Goal: Book appointment/travel/reservation

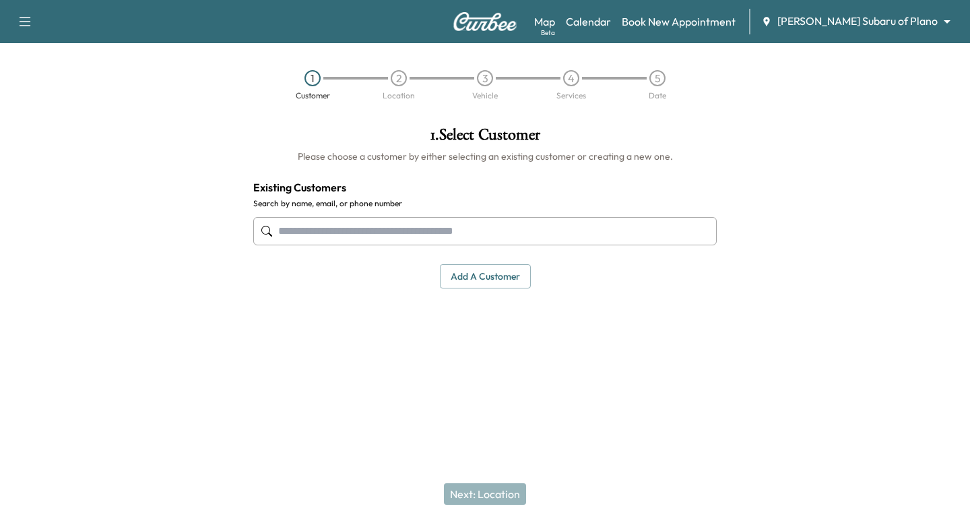
click at [899, 20] on body "Support Log Out Map Beta Calendar Book New Appointment [PERSON_NAME] Subaru of …" at bounding box center [485, 260] width 970 height 521
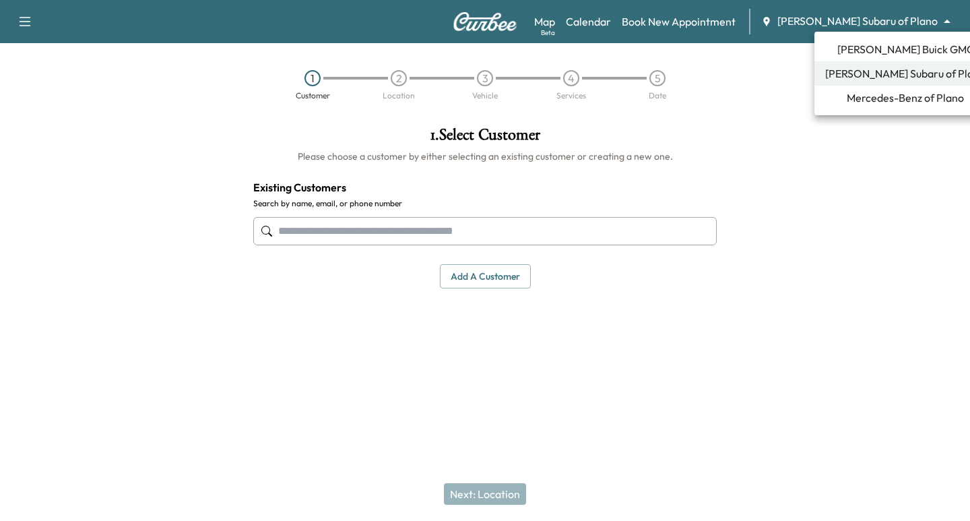
click at [883, 76] on span "[PERSON_NAME] Subaru of Plano" at bounding box center [905, 73] width 160 height 16
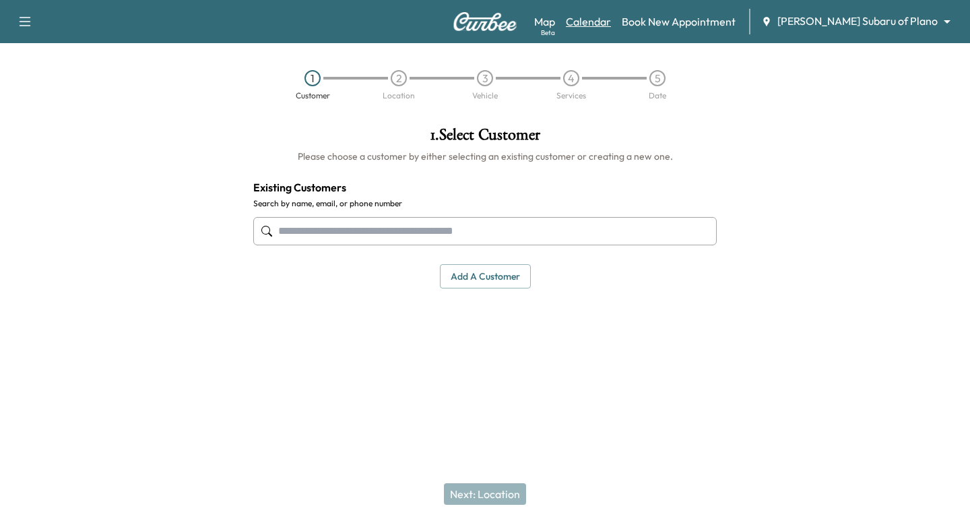
click at [611, 20] on link "Calendar" at bounding box center [588, 21] width 45 height 16
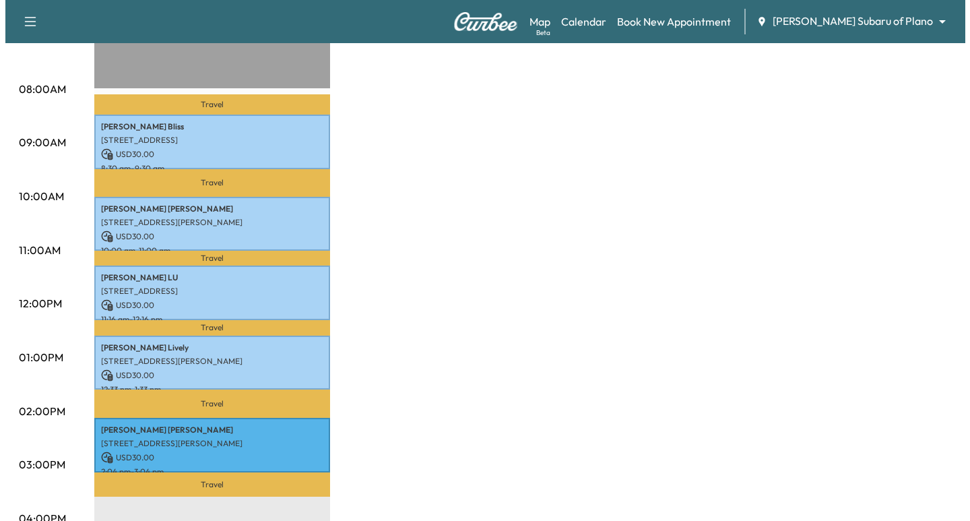
scroll to position [404, 0]
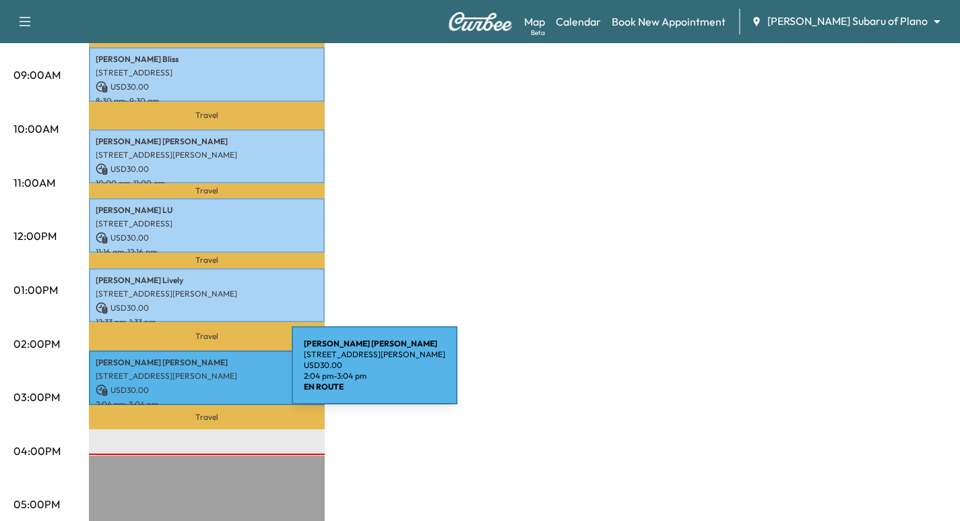
click at [190, 374] on p "[STREET_ADDRESS][PERSON_NAME]" at bounding box center [207, 376] width 222 height 11
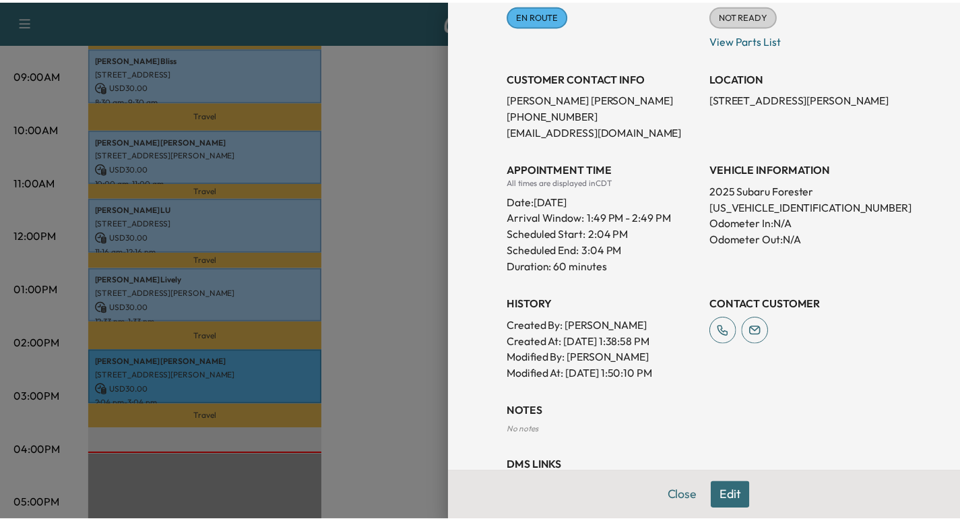
scroll to position [255, 0]
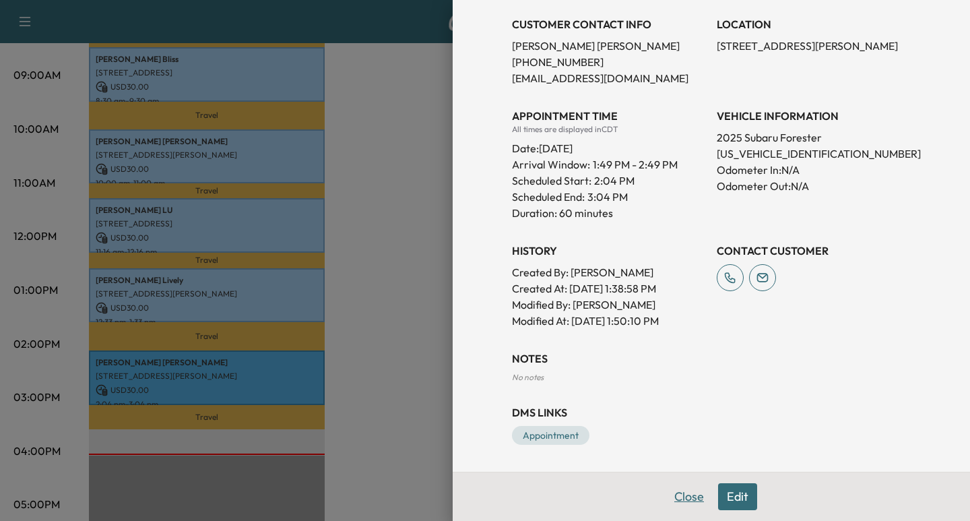
click at [682, 495] on button "Close" at bounding box center [689, 496] width 47 height 27
